Goal: Navigation & Orientation: Find specific page/section

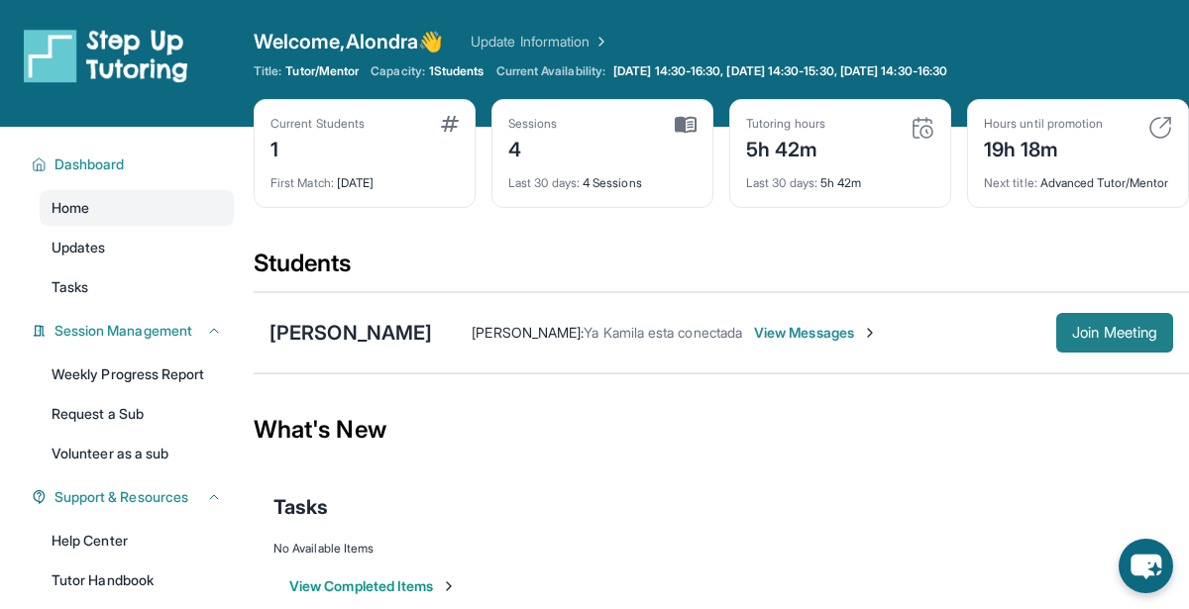
click at [1073, 339] on span "Join Meeting" at bounding box center [1114, 333] width 85 height 12
click at [1097, 334] on button "Join Meeting" at bounding box center [1114, 333] width 117 height 40
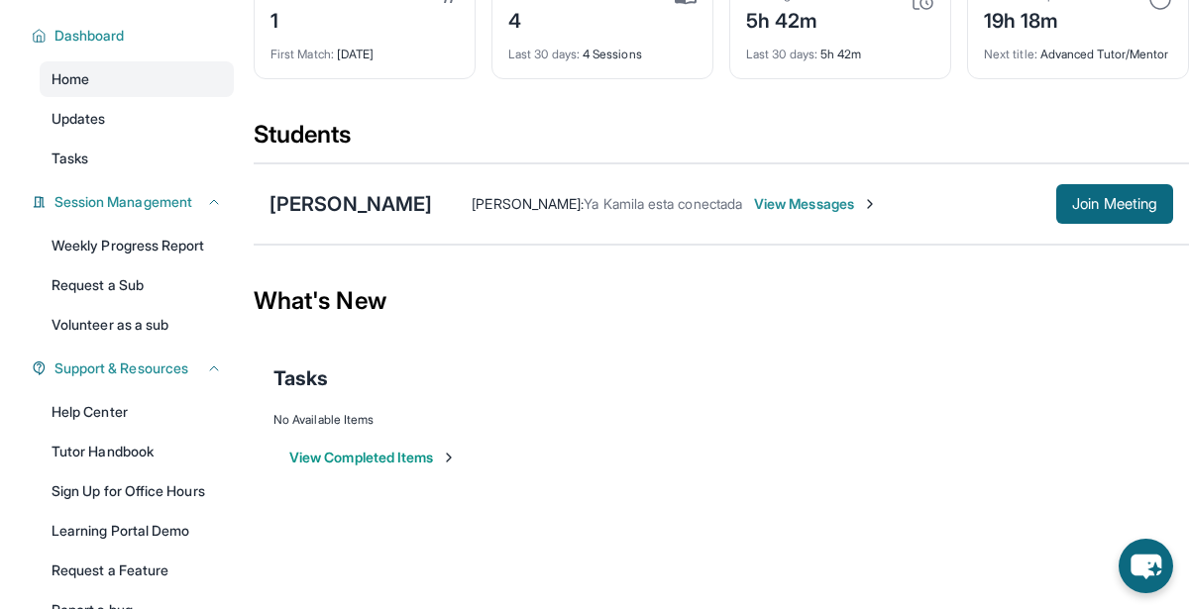
scroll to position [129, 0]
click at [86, 139] on div "Home Updates Tasks" at bounding box center [137, 118] width 194 height 115
click at [83, 149] on span "Tasks" at bounding box center [70, 159] width 37 height 20
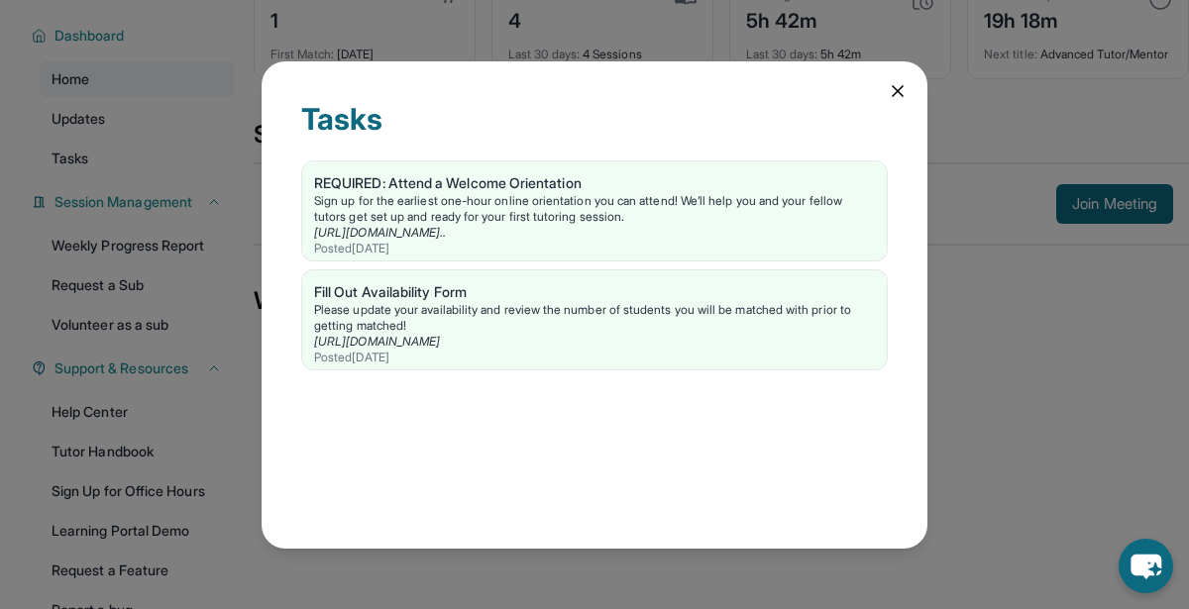
click at [894, 91] on icon at bounding box center [897, 91] width 20 height 20
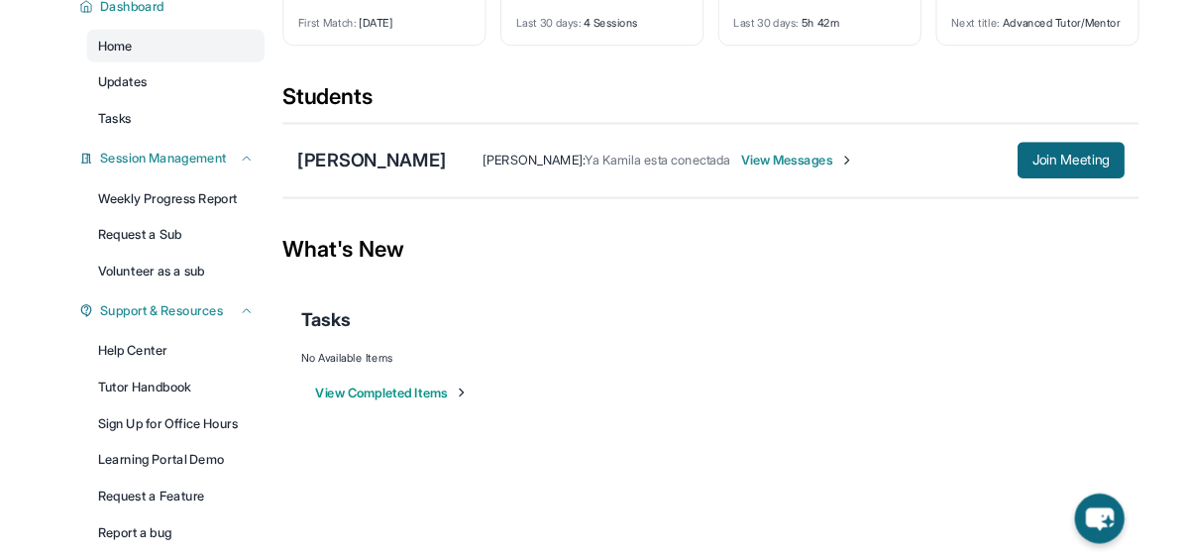
scroll to position [246, 0]
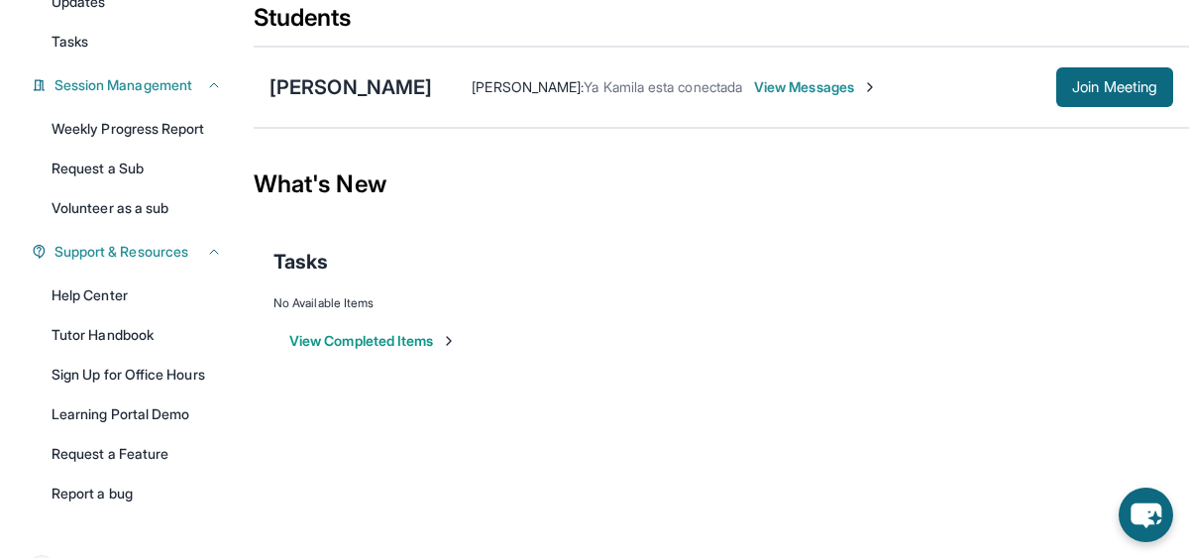
click at [791, 97] on span "View Messages" at bounding box center [816, 87] width 124 height 20
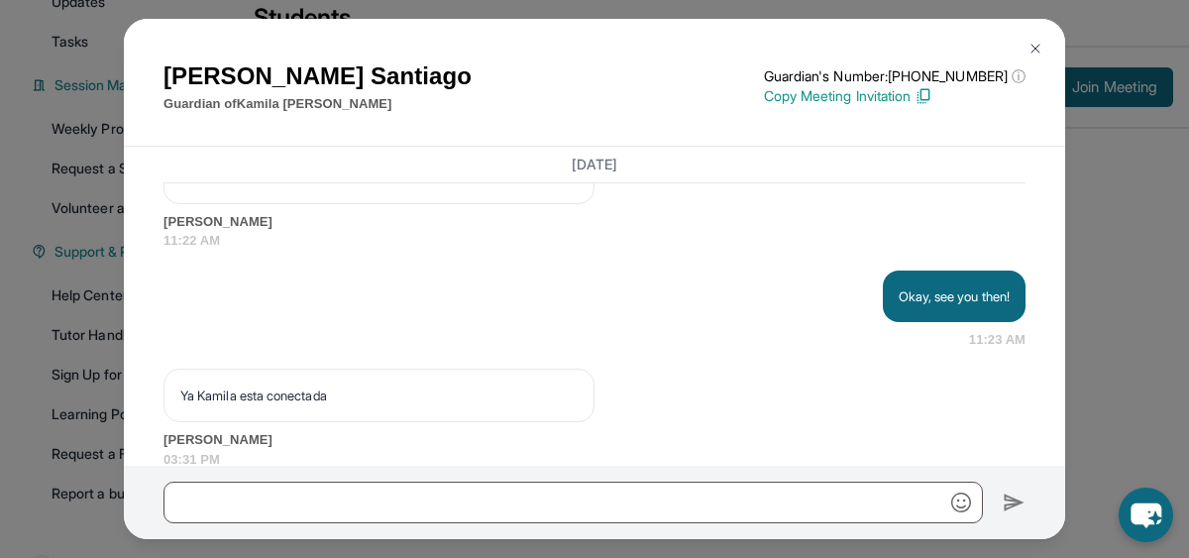
scroll to position [12350, 0]
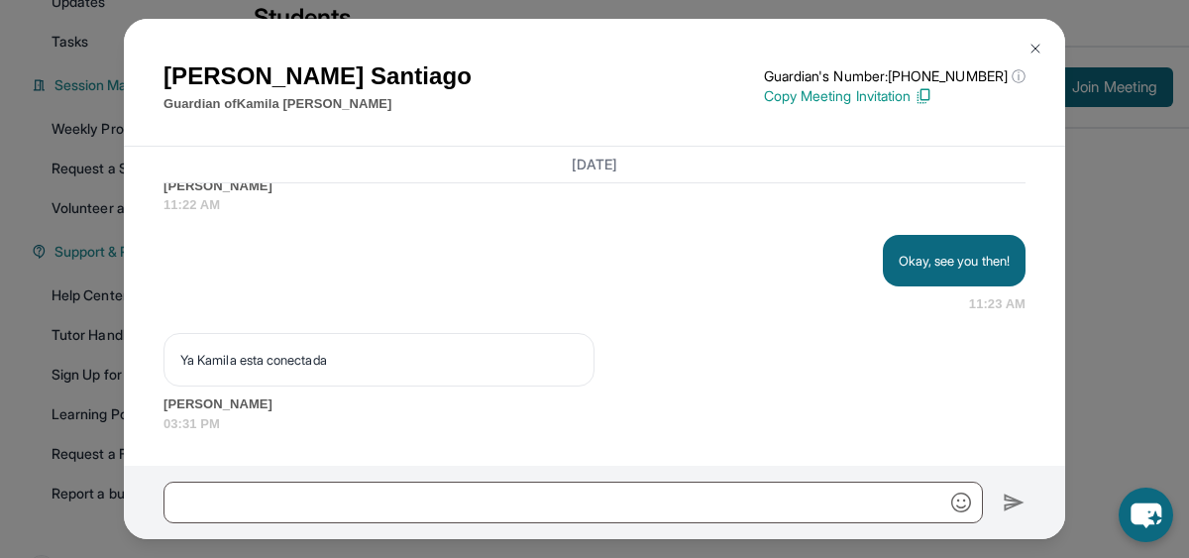
click at [1042, 49] on img at bounding box center [1035, 49] width 16 height 16
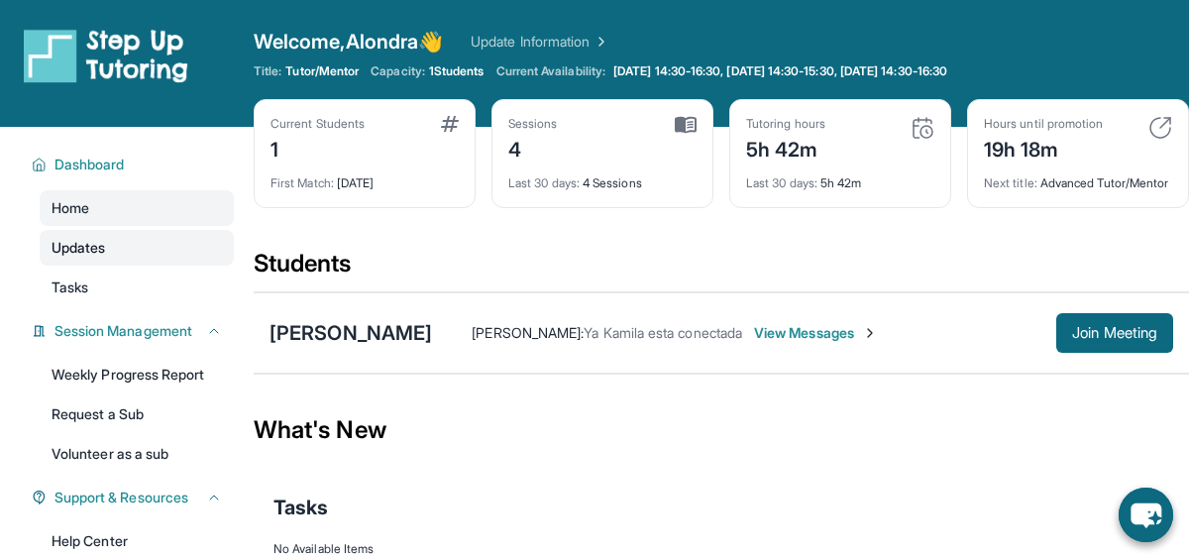
click at [87, 244] on span "Updates" at bounding box center [79, 248] width 54 height 20
click at [770, 343] on span "View Messages" at bounding box center [816, 333] width 124 height 20
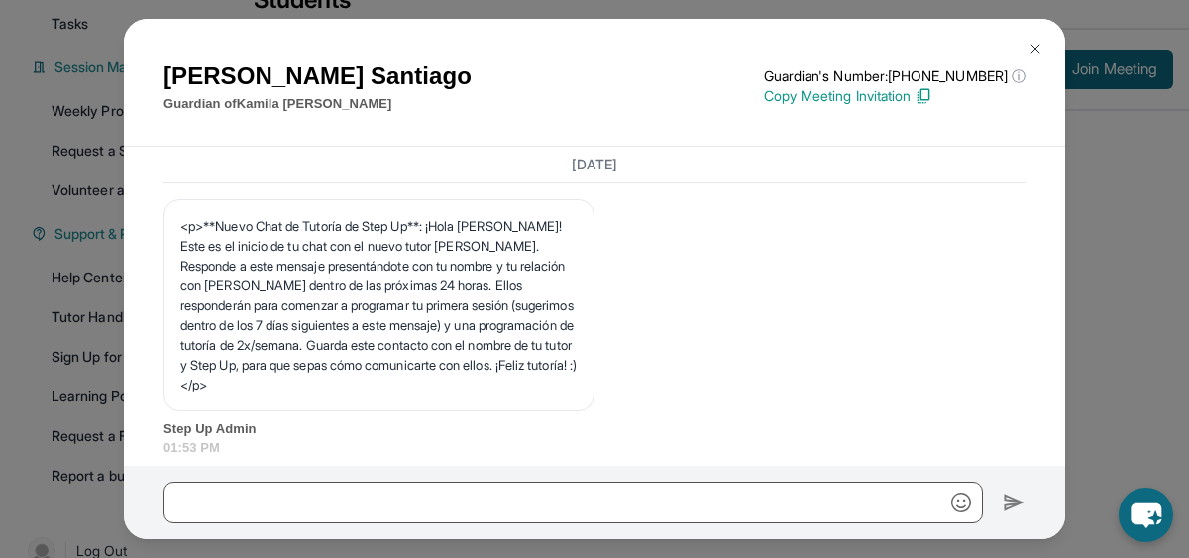
click at [1040, 49] on img at bounding box center [1035, 49] width 16 height 16
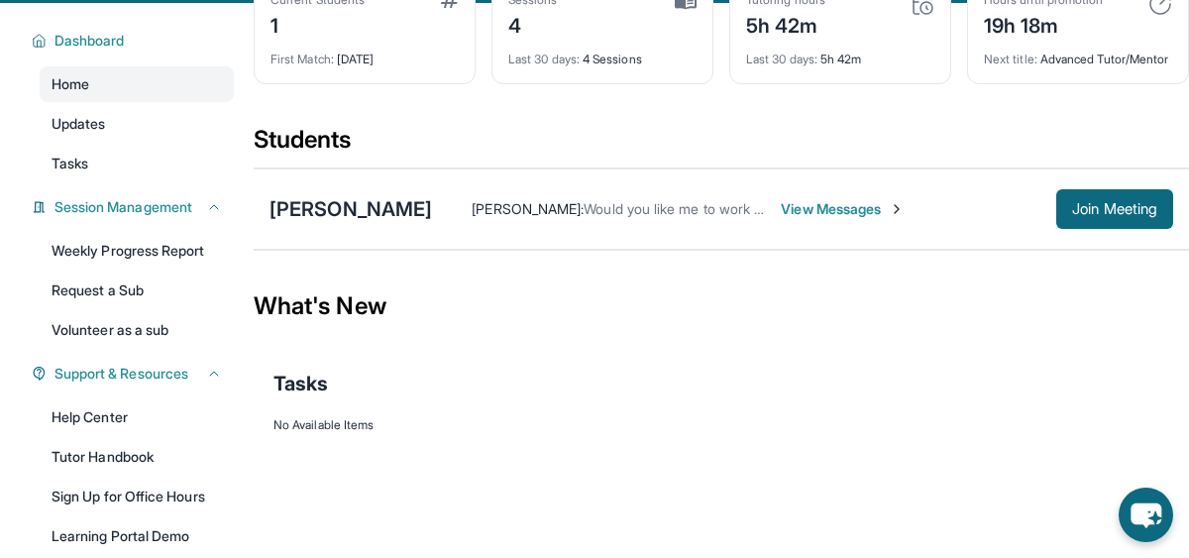
scroll to position [125, 0]
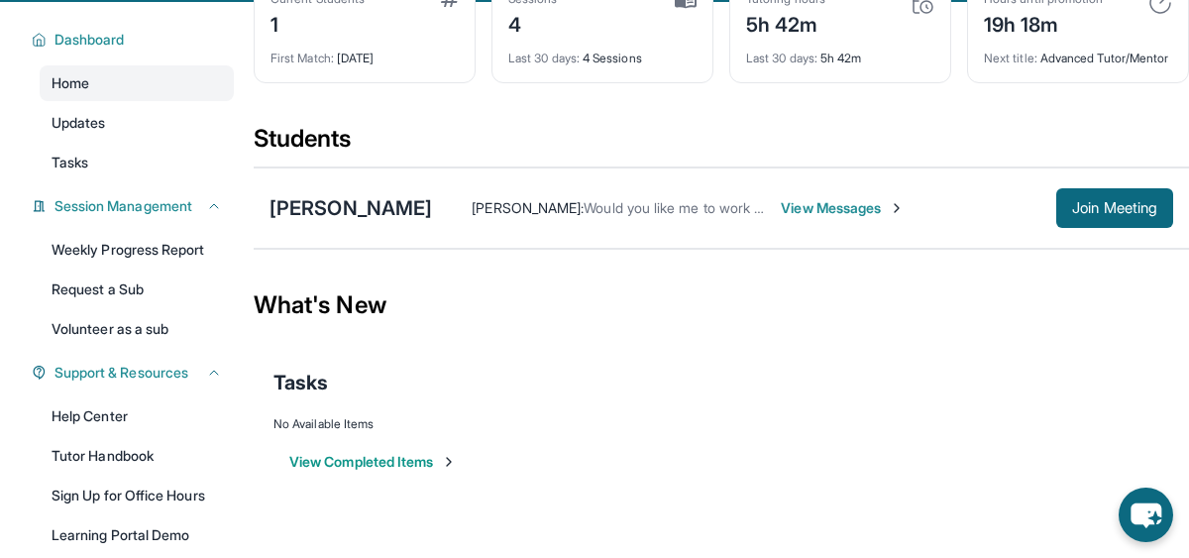
click at [888, 216] on img at bounding box center [896, 208] width 16 height 16
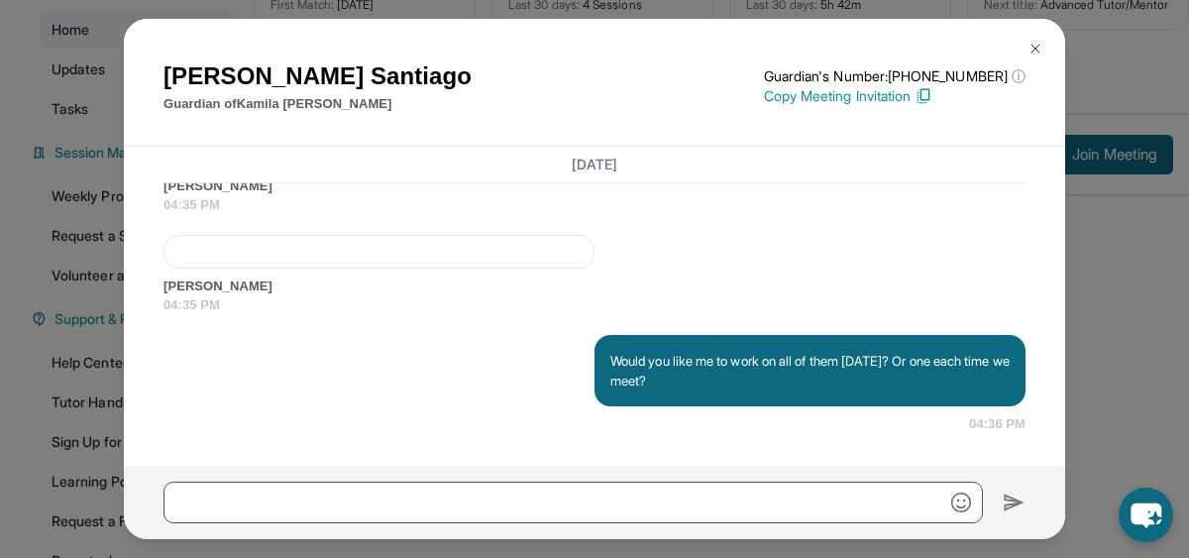
scroll to position [179, 0]
click at [505, 258] on div at bounding box center [378, 252] width 431 height 34
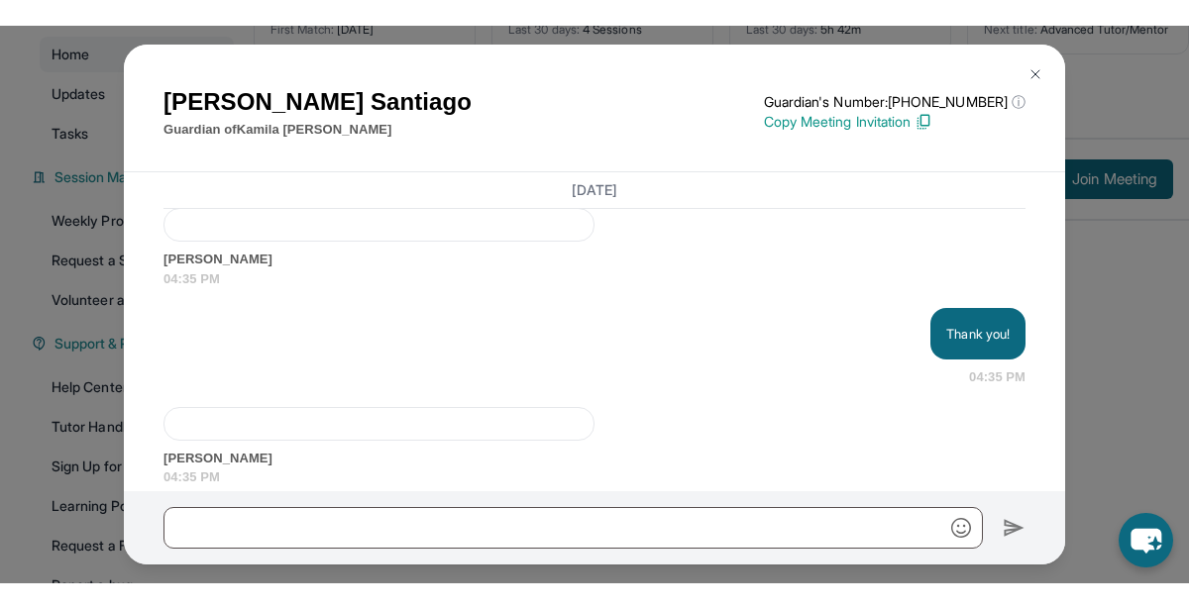
scroll to position [12638, 0]
